Goal: Task Accomplishment & Management: Use online tool/utility

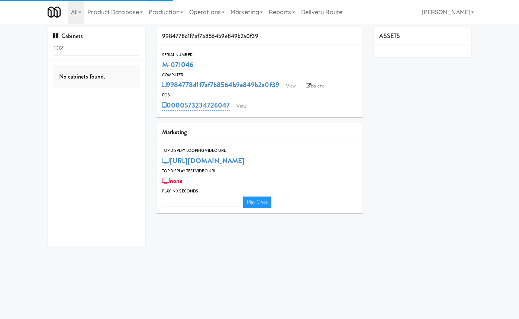
type input "3"
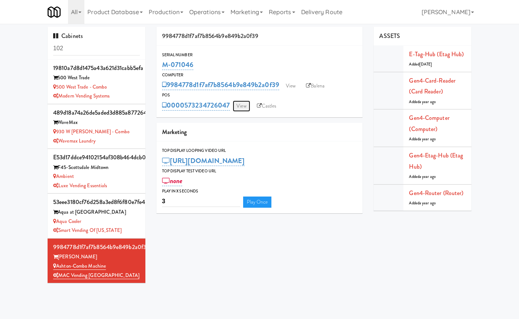
click at [243, 104] on link "View" at bounding box center [241, 105] width 17 height 11
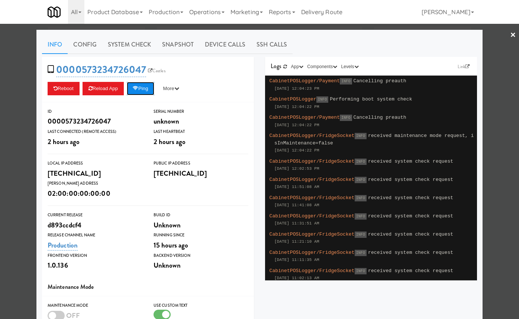
click at [145, 91] on button "Ping" at bounding box center [141, 88] width 28 height 13
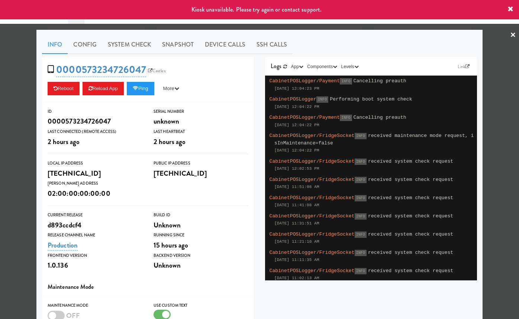
click at [19, 97] on div at bounding box center [259, 159] width 519 height 319
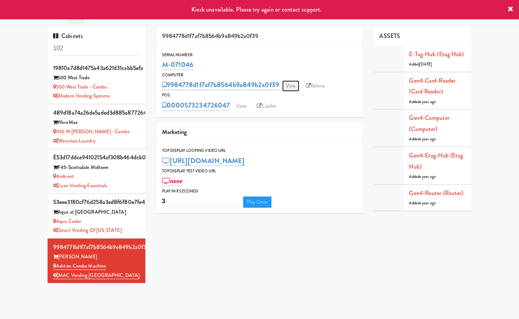
click at [292, 82] on link "View" at bounding box center [290, 85] width 17 height 11
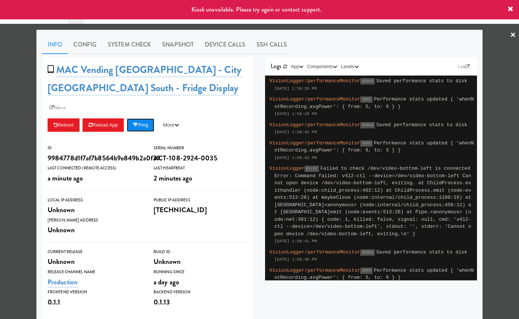
click at [142, 118] on button "Ping" at bounding box center [141, 124] width 28 height 13
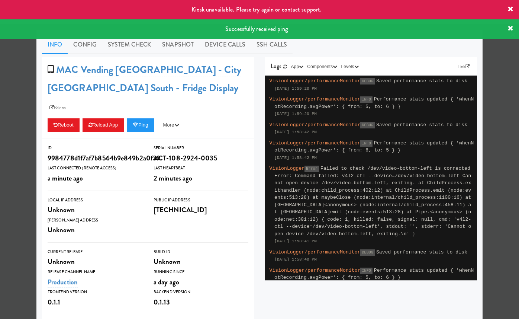
click at [12, 108] on div at bounding box center [259, 159] width 519 height 319
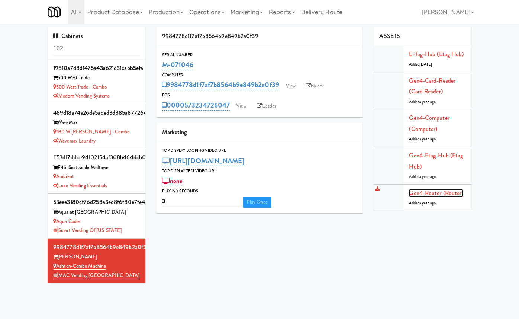
click at [435, 195] on link "Gen4-router (Router)" at bounding box center [436, 192] width 54 height 9
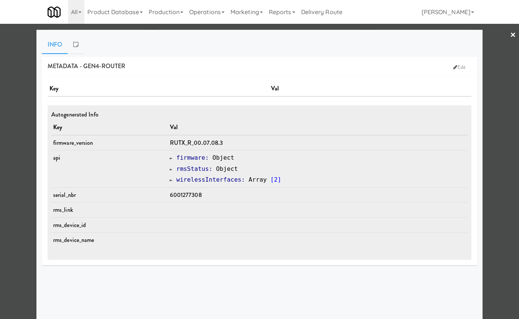
click at [190, 193] on span "6001277308" at bounding box center [186, 194] width 32 height 9
copy span "6001277308"
click at [500, 80] on div at bounding box center [259, 159] width 519 height 319
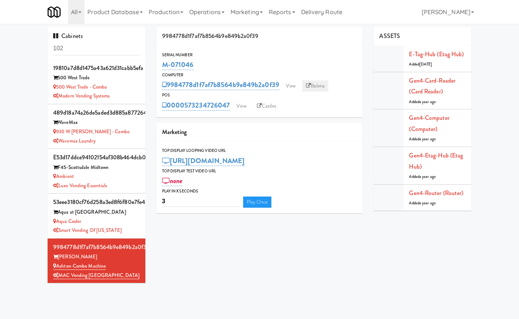
click at [320, 83] on link "Balena" at bounding box center [315, 85] width 26 height 11
click at [288, 85] on link "View" at bounding box center [290, 85] width 17 height 11
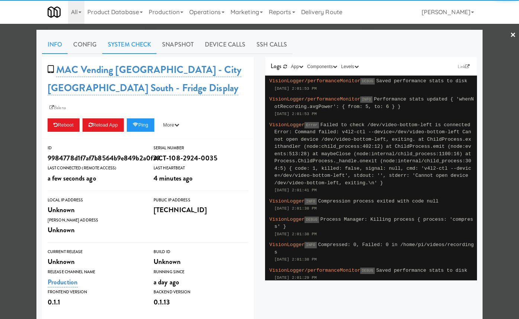
click at [129, 45] on link "System Check" at bounding box center [129, 44] width 54 height 19
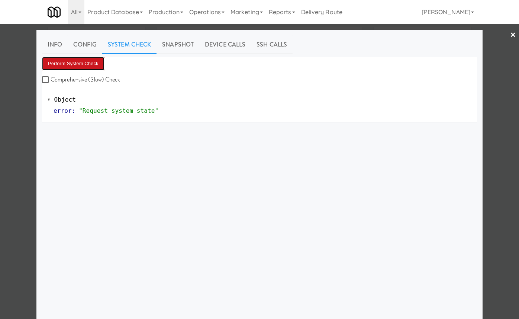
click at [97, 64] on button "Perform System Check" at bounding box center [73, 63] width 62 height 13
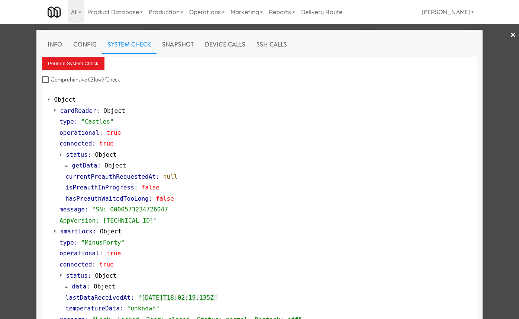
click at [94, 165] on span "getData" at bounding box center [84, 165] width 25 height 7
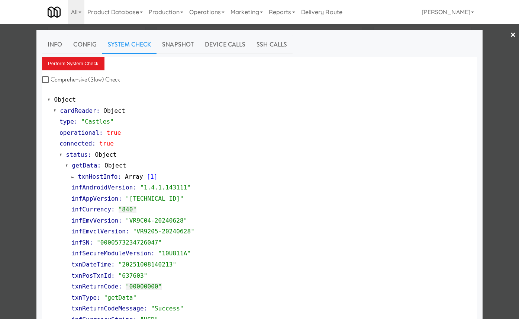
click at [94, 165] on span "getData" at bounding box center [84, 165] width 25 height 7
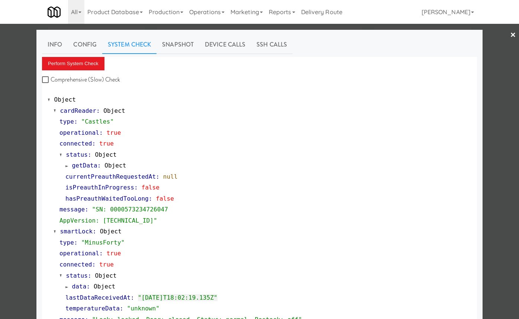
click at [488, 53] on div at bounding box center [259, 159] width 519 height 319
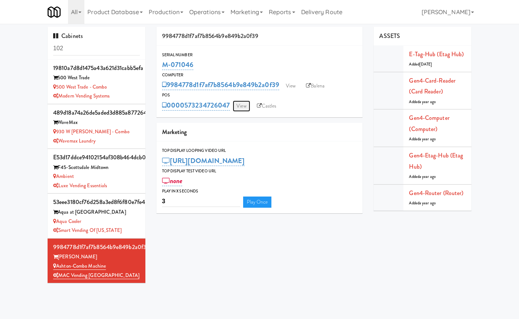
click at [241, 107] on link "View" at bounding box center [241, 105] width 17 height 11
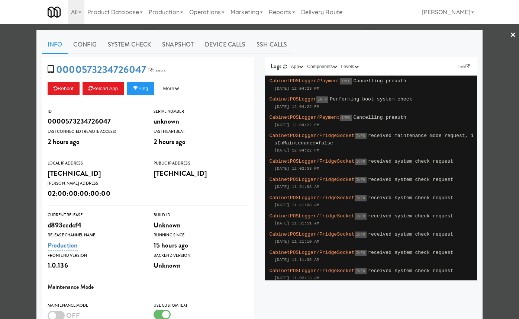
click at [498, 50] on div at bounding box center [259, 159] width 519 height 319
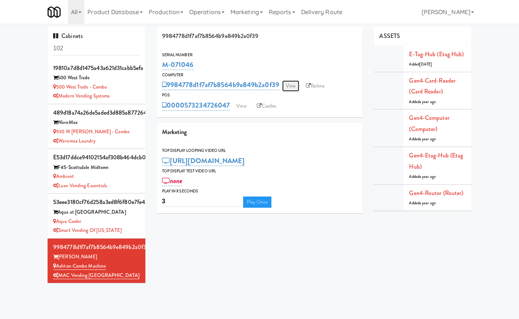
click at [284, 84] on link "View" at bounding box center [290, 85] width 17 height 11
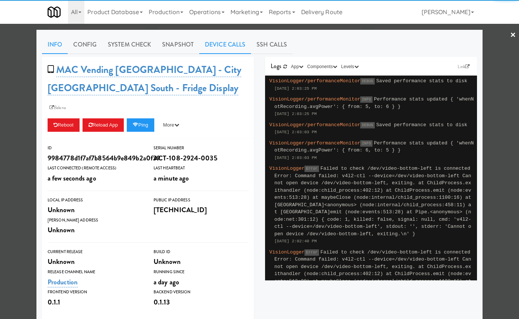
click at [235, 50] on link "Device Calls" at bounding box center [225, 44] width 52 height 19
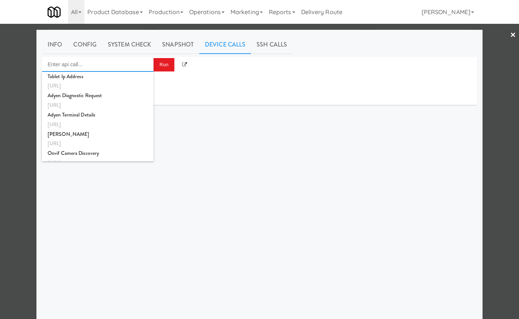
click at [142, 59] on input "Enter api call..." at bounding box center [98, 64] width 112 height 15
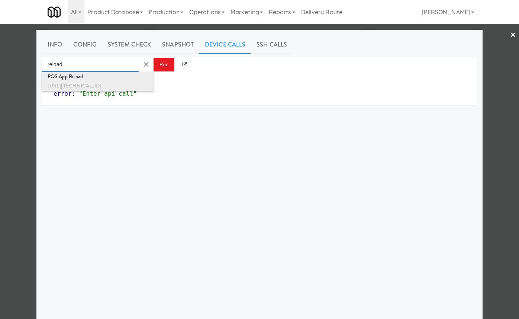
click at [143, 72] on div "POS App Reload" at bounding box center [98, 77] width 100 height 10
type input "POS App Reload"
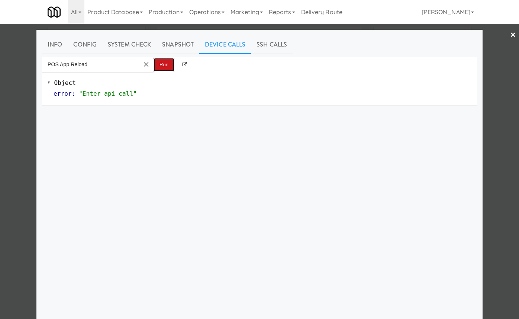
click at [167, 61] on button "Run" at bounding box center [164, 64] width 21 height 13
click at [501, 63] on div at bounding box center [259, 159] width 519 height 319
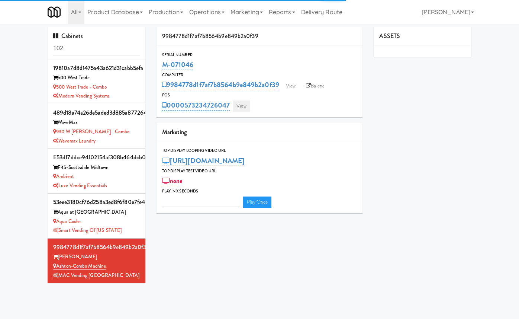
type input "3"
click at [243, 107] on link "View" at bounding box center [241, 105] width 17 height 11
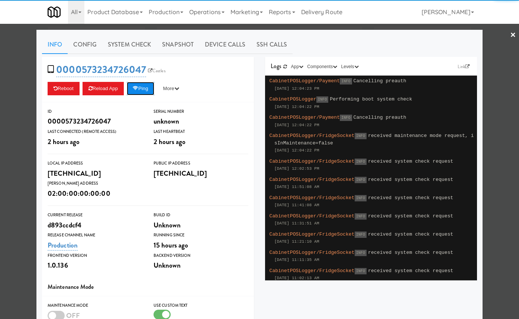
click at [145, 88] on button "Ping" at bounding box center [141, 88] width 28 height 13
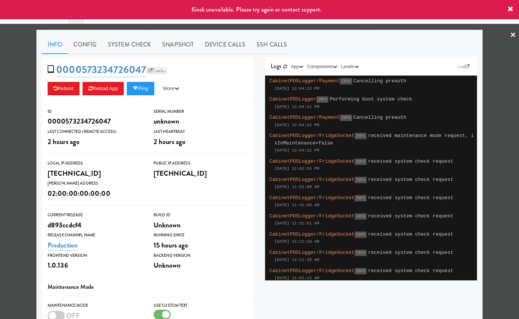
click at [159, 69] on link "Castles" at bounding box center [156, 70] width 21 height 7
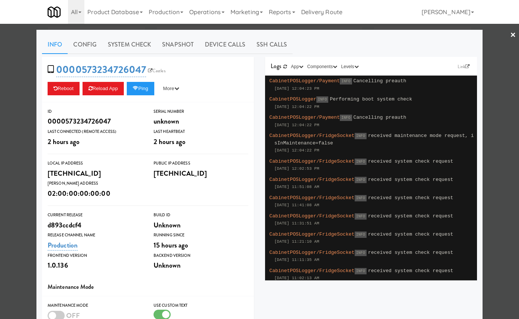
click at [24, 73] on div at bounding box center [259, 159] width 519 height 319
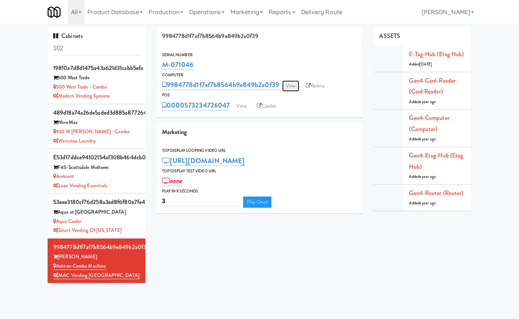
click at [299, 84] on link "View" at bounding box center [290, 85] width 17 height 11
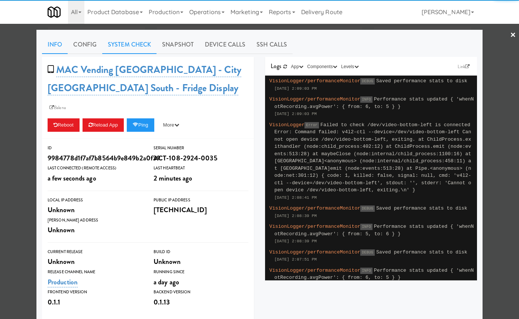
click at [127, 42] on link "System Check" at bounding box center [129, 44] width 54 height 19
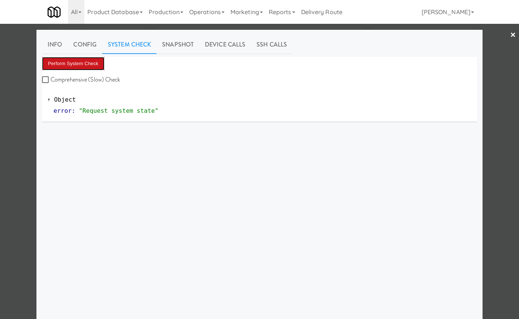
click at [96, 63] on button "Perform System Check" at bounding box center [73, 63] width 62 height 13
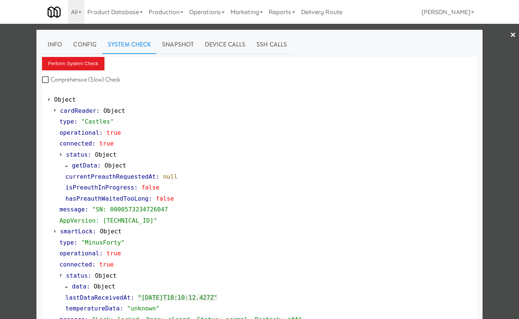
click at [86, 168] on span "getData" at bounding box center [84, 165] width 25 height 7
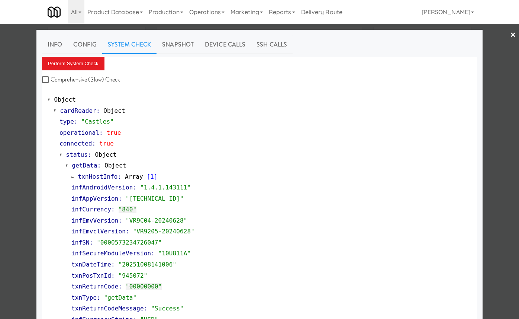
click at [91, 167] on span "getData" at bounding box center [84, 165] width 25 height 7
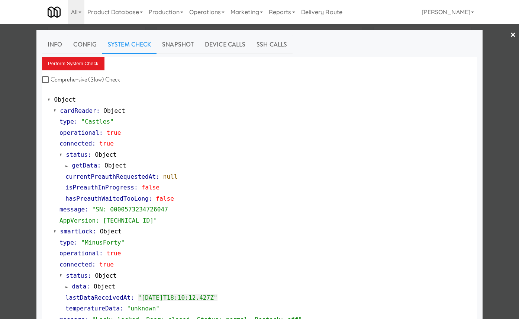
click at [81, 163] on span "getData" at bounding box center [84, 165] width 25 height 7
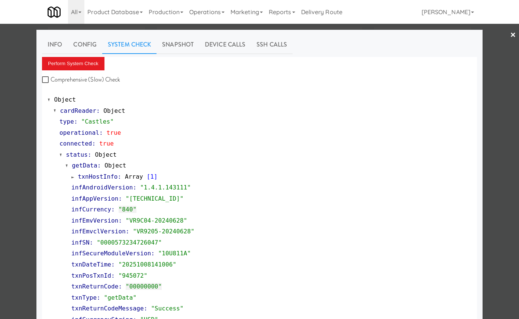
click at [81, 163] on span "getData" at bounding box center [84, 165] width 25 height 7
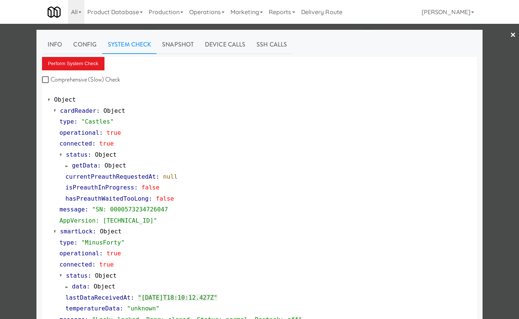
click at [505, 48] on div at bounding box center [259, 159] width 519 height 319
